Goal: Information Seeking & Learning: Learn about a topic

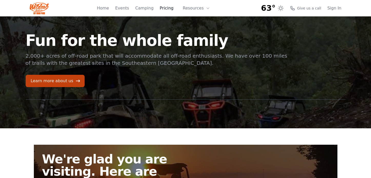
click at [173, 9] on link "Pricing" at bounding box center [167, 8] width 14 height 6
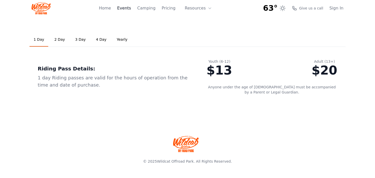
click at [125, 9] on link "Events" at bounding box center [124, 8] width 14 height 6
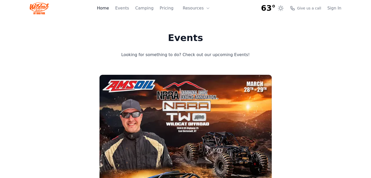
click at [106, 8] on link "Home" at bounding box center [103, 8] width 12 height 6
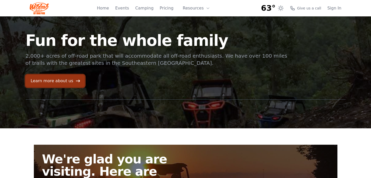
click at [72, 86] on link "Learn more about us" at bounding box center [55, 81] width 59 height 12
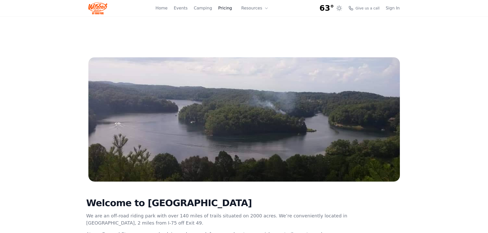
click at [225, 6] on link "Pricing" at bounding box center [225, 8] width 14 height 6
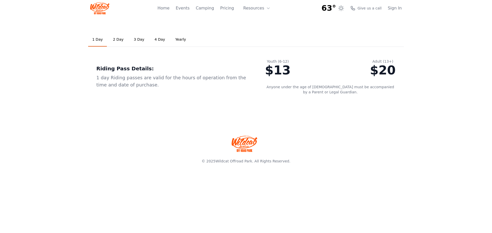
click at [156, 37] on link "4 Day" at bounding box center [159, 40] width 19 height 14
click at [137, 40] on link "3 Day" at bounding box center [139, 40] width 19 height 14
click at [99, 39] on link "1 Day" at bounding box center [97, 40] width 19 height 14
click at [173, 39] on link "Yearly" at bounding box center [180, 40] width 19 height 14
click at [157, 39] on link "4 Day" at bounding box center [159, 40] width 19 height 14
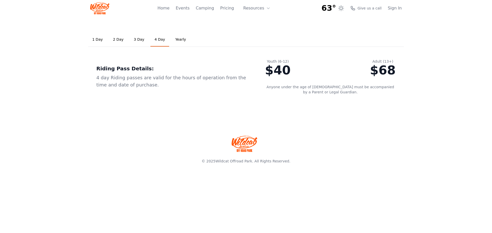
click at [94, 38] on link "1 Day" at bounding box center [97, 40] width 19 height 14
click at [202, 8] on link "Camping" at bounding box center [205, 8] width 18 height 6
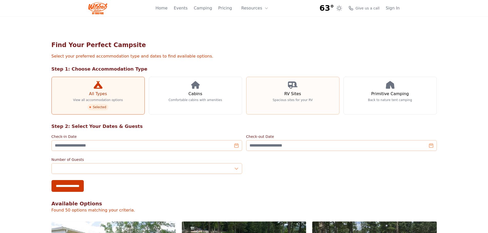
click at [270, 94] on link "RV Sites Spacious sites for your RV" at bounding box center [292, 96] width 93 height 38
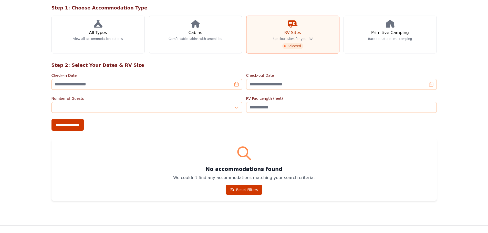
scroll to position [51, 0]
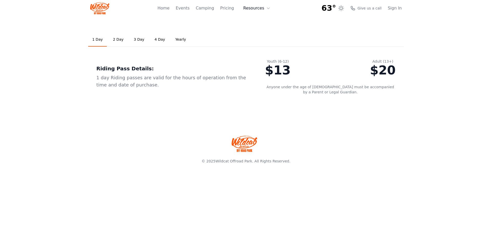
click at [254, 9] on button "Resources" at bounding box center [256, 8] width 33 height 10
click at [253, 9] on button "Resources" at bounding box center [256, 8] width 33 height 10
click at [234, 8] on link "Pricing" at bounding box center [227, 8] width 14 height 6
click at [211, 9] on link "Camping" at bounding box center [205, 8] width 18 height 6
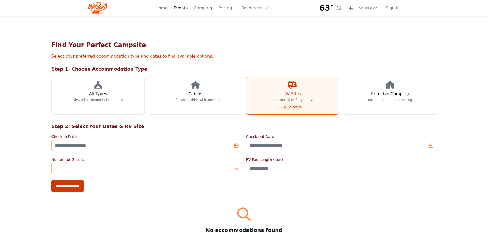
click at [188, 8] on link "Events" at bounding box center [181, 8] width 14 height 6
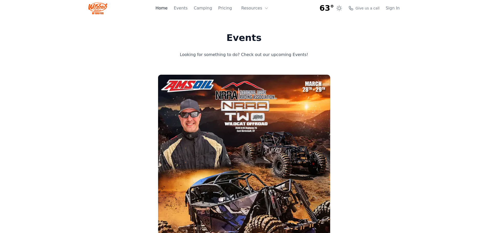
click at [168, 9] on link "Home" at bounding box center [162, 8] width 12 height 6
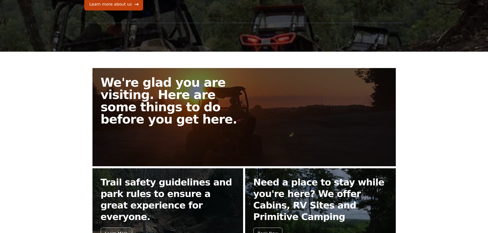
scroll to position [54, 0]
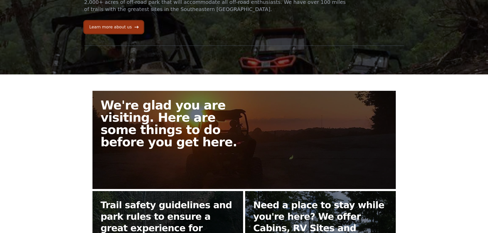
click at [113, 26] on link "Learn more about us" at bounding box center [113, 27] width 59 height 12
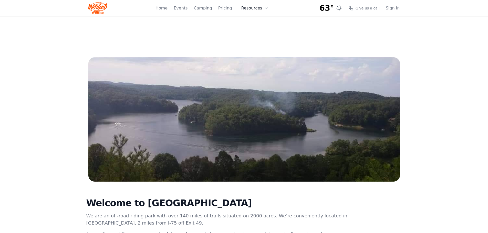
click at [266, 10] on icon at bounding box center [266, 8] width 4 height 4
click at [262, 10] on button "Resources" at bounding box center [254, 8] width 33 height 10
click at [264, 20] on link "About" at bounding box center [262, 20] width 49 height 9
click at [253, 6] on button "Resources" at bounding box center [254, 8] width 33 height 10
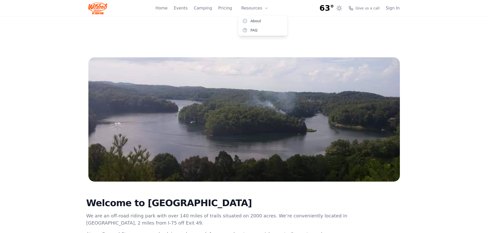
scroll to position [54, 0]
